Goal: Find specific page/section: Find specific page/section

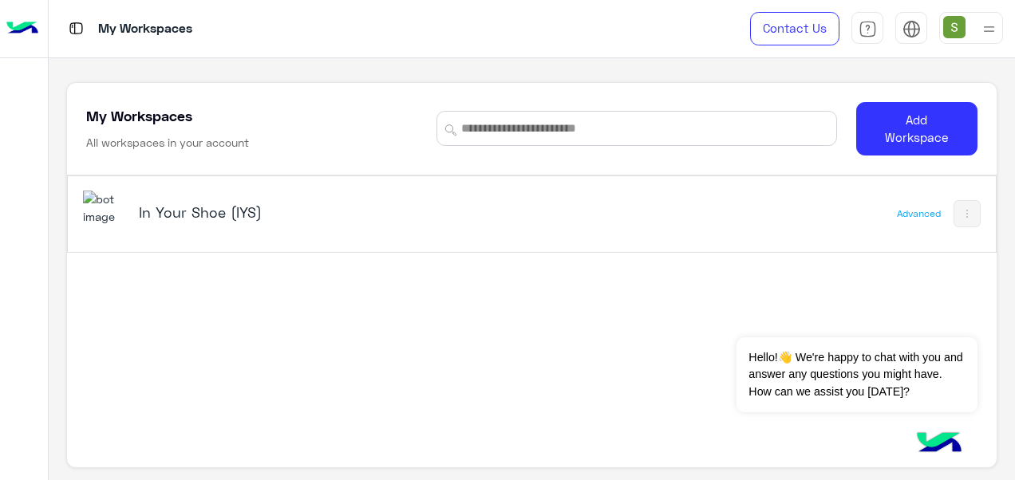
click at [184, 222] on div "In Your Shoe (IYS)" at bounding box center [300, 214] width 323 height 22
